Goal: Task Accomplishment & Management: Manage account settings

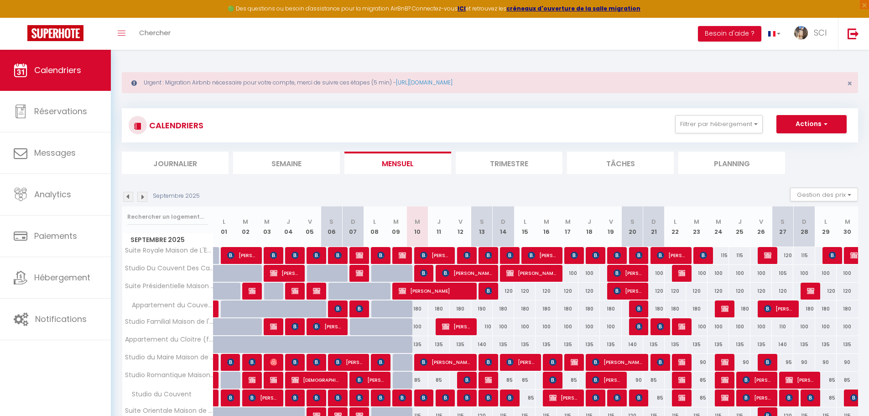
click at [744, 163] on li "Planning" at bounding box center [731, 162] width 107 height 22
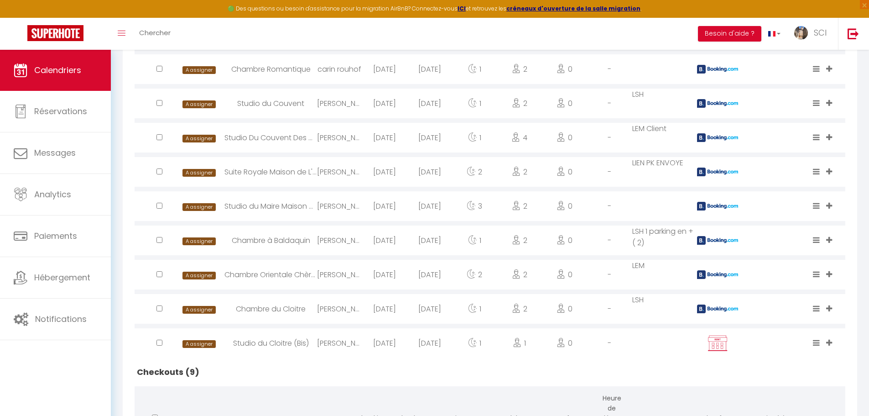
scroll to position [365, 0]
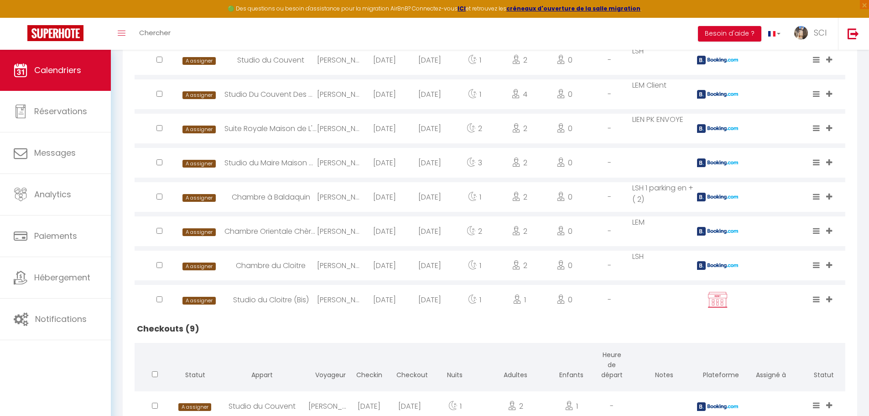
drag, startPoint x: 160, startPoint y: 86, endPoint x: 416, endPoint y: 322, distance: 348.4
click at [422, 322] on h2 "Checkouts (9)" at bounding box center [490, 328] width 711 height 28
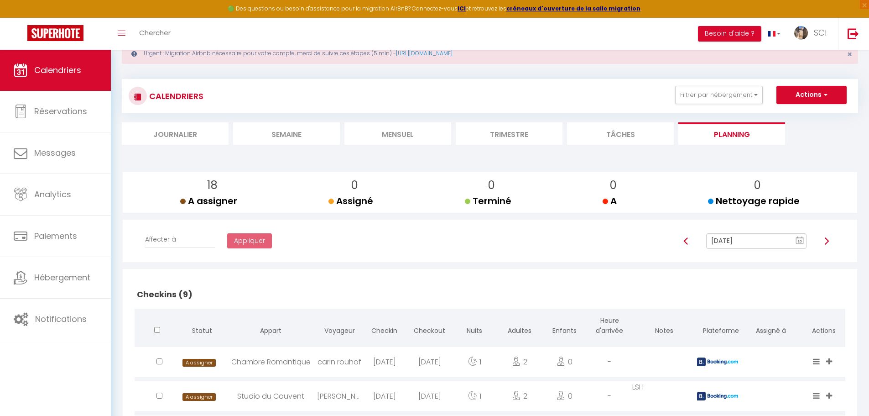
scroll to position [0, 0]
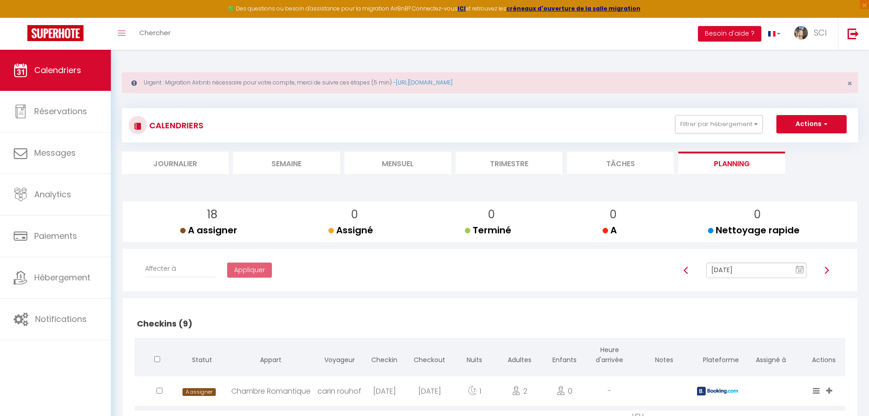
click at [399, 164] on li "Mensuel" at bounding box center [397, 162] width 107 height 22
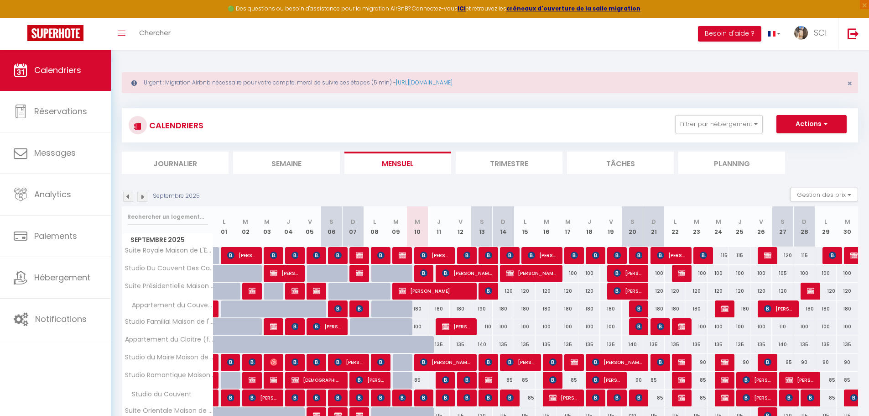
click at [141, 193] on img at bounding box center [142, 197] width 10 height 10
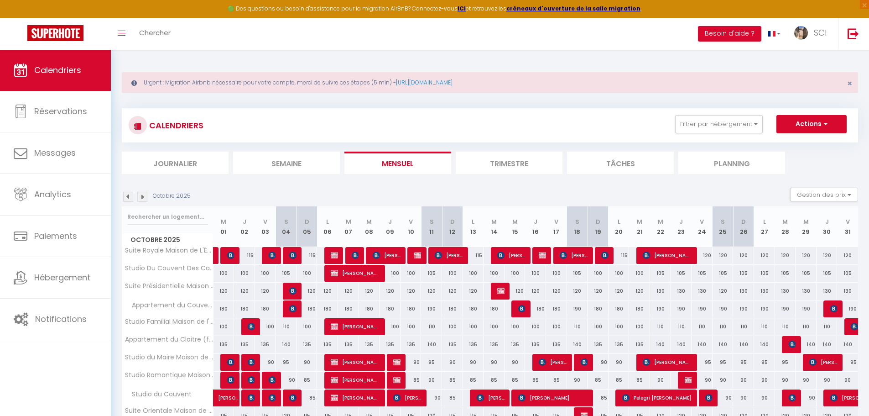
click at [724, 258] on div "120" at bounding box center [723, 255] width 21 height 17
type input "120"
type input "[DATE]"
type input "Dim 26 Octobre 2025"
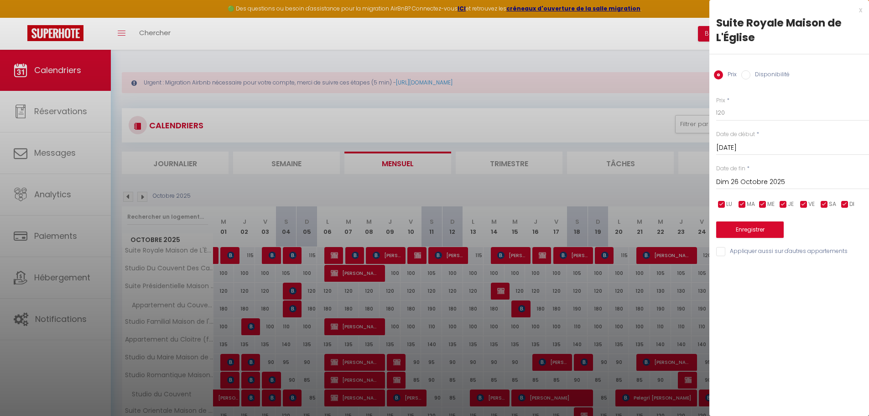
click at [782, 76] on label "Disponibilité" at bounding box center [769, 75] width 39 height 10
click at [750, 76] on input "Disponibilité" at bounding box center [745, 74] width 9 height 9
radio input "true"
radio input "false"
click at [756, 117] on select "Disponible Indisponible" at bounding box center [792, 112] width 153 height 17
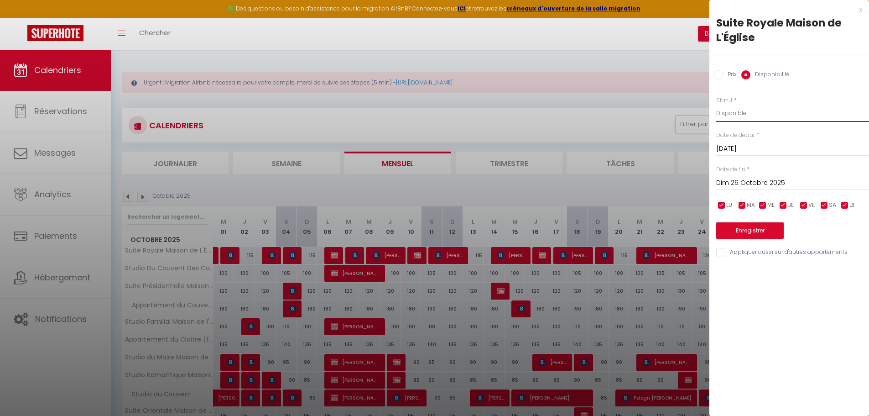
select select "0"
click at [716, 104] on select "Disponible Indisponible" at bounding box center [792, 112] width 153 height 17
click at [754, 232] on button "Enregistrer" at bounding box center [750, 230] width 68 height 16
